Goal: Communication & Community: Answer question/provide support

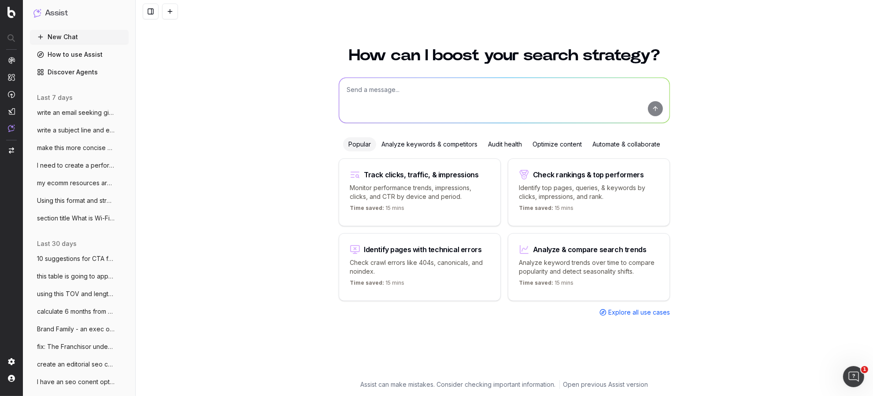
click at [351, 89] on textarea at bounding box center [504, 100] width 330 height 45
paste textarea "Before bringing in your device, get it service-ready by following these links t…"
click at [346, 87] on textarea "Before bringing in your device, get it service-ready by following these links t…" at bounding box center [504, 100] width 330 height 45
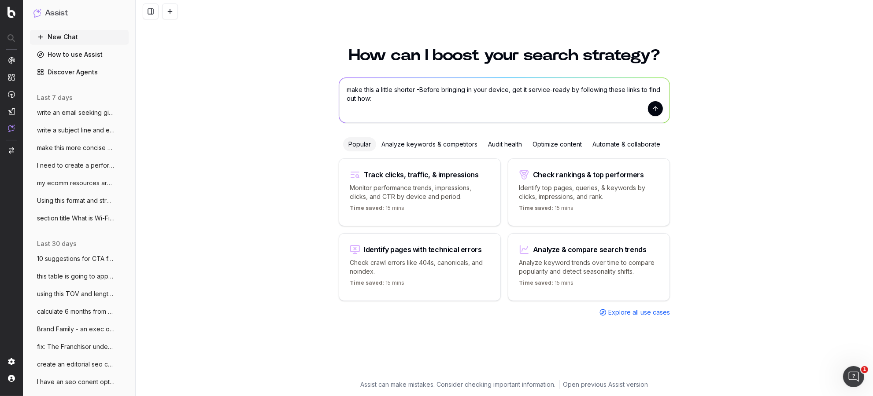
type textarea "make this a little shorter - Before bringing in your device, get it service-rea…"
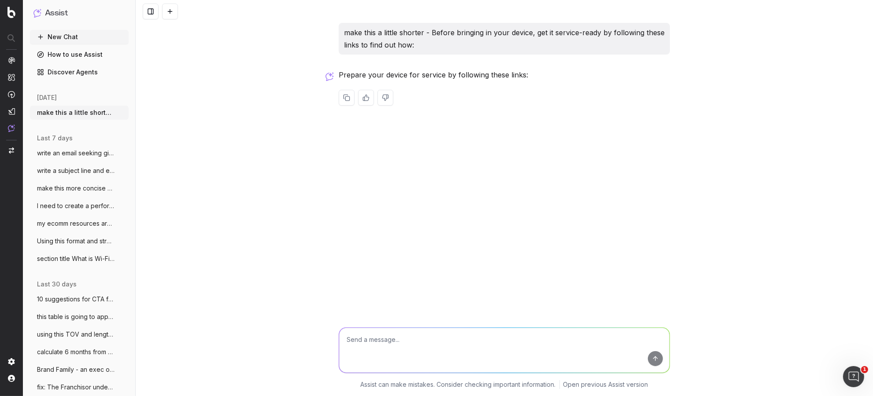
drag, startPoint x: 560, startPoint y: 111, endPoint x: 549, endPoint y: 97, distance: 17.0
click at [560, 111] on div "Prepare your device for service by following these links:" at bounding box center [504, 94] width 331 height 51
drag, startPoint x: 425, startPoint y: 67, endPoint x: 339, endPoint y: 74, distance: 86.1
click at [339, 74] on p "Prepare your device for service by following these links:" at bounding box center [504, 75] width 331 height 12
